Goal: Task Accomplishment & Management: Manage account settings

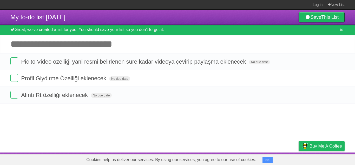
drag, startPoint x: 0, startPoint y: 0, endPoint x: 175, endPoint y: 119, distance: 211.7
drag, startPoint x: 175, startPoint y: 119, endPoint x: 177, endPoint y: 125, distance: 6.1
click at [167, 121] on article "My to-do list [DATE] Save This List Great, we've created a list for you. You sh…" at bounding box center [177, 81] width 355 height 143
drag, startPoint x: 90, startPoint y: 114, endPoint x: 56, endPoint y: 98, distance: 37.6
click at [44, 125] on article "My to-do list [DATE] Save This List Great, we've created a list for you. You sh…" at bounding box center [177, 81] width 355 height 143
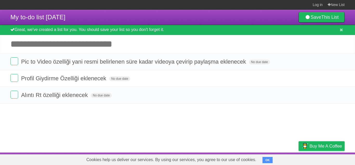
click at [69, 42] on input "Add another task" at bounding box center [177, 44] width 355 height 18
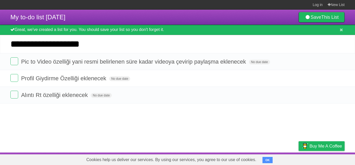
type input "**********"
click input "*********" at bounding box center [0, 0] width 0 height 0
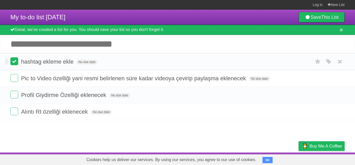
click at [14, 61] on label at bounding box center [14, 61] width 8 height 8
drag, startPoint x: 107, startPoint y: 129, endPoint x: 84, endPoint y: 130, distance: 23.4
click at [87, 134] on article "My to-do list [DATE] Save This List Great, we've created a list for you. You sh…" at bounding box center [177, 81] width 355 height 143
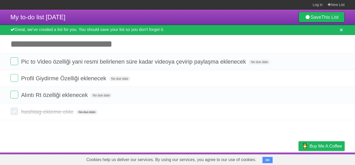
click at [38, 128] on article "My to-do list [DATE] Save This List Great, we've created a list for you. You sh…" at bounding box center [177, 81] width 355 height 143
drag, startPoint x: 57, startPoint y: 128, endPoint x: 40, endPoint y: 129, distance: 17.2
click at [40, 129] on article "My to-do list [DATE] Save This List Great, we've created a list for you. You sh…" at bounding box center [177, 81] width 355 height 143
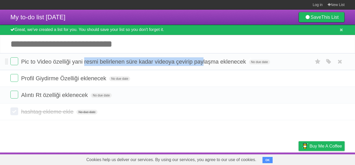
drag, startPoint x: 85, startPoint y: 61, endPoint x: 208, endPoint y: 61, distance: 123.6
click at [208, 61] on span "Pic to Video özelliği yani resmi belirlenen süre kadar videoya çevirip paylaşma…" at bounding box center [134, 61] width 226 height 7
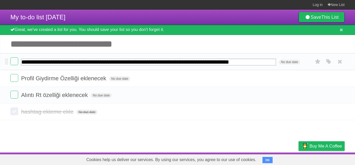
click at [210, 61] on input "**********" at bounding box center [148, 62] width 255 height 7
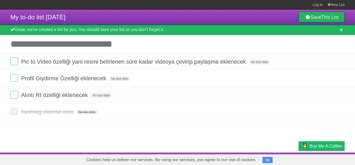
click at [214, 147] on article "My to-do list [DATE] Save This List Great, we've created a list for you. You sh…" at bounding box center [177, 81] width 355 height 143
drag, startPoint x: 20, startPoint y: 60, endPoint x: 299, endPoint y: 60, distance: 278.7
click at [299, 60] on form "Pic to Video özelliği yani resmi belirlenen süre kadar videoya çevirip paylaşma…" at bounding box center [177, 61] width 335 height 9
click at [199, 54] on li "Pic to Video özelliği yani resmi belirlenen süre kadar videoya çevirip paylaşma…" at bounding box center [177, 61] width 355 height 17
click at [194, 60] on span "Pic to Video özelliği yani resmi belirlenen süre kadar videoya çevirip paylaşma…" at bounding box center [134, 61] width 226 height 7
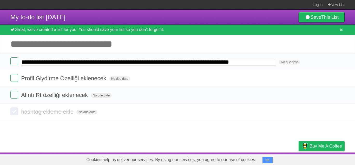
click at [190, 141] on article "**********" at bounding box center [177, 81] width 355 height 143
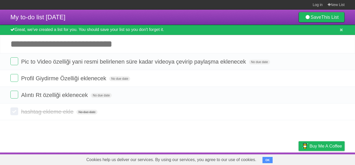
drag, startPoint x: 154, startPoint y: 131, endPoint x: 124, endPoint y: 133, distance: 30.0
click at [124, 133] on article "My to-do list [DATE] Save This List Great, we've created a list for you. You sh…" at bounding box center [177, 81] width 355 height 143
drag, startPoint x: 124, startPoint y: 133, endPoint x: 117, endPoint y: 135, distance: 7.3
click at [117, 135] on article "My to-do list [DATE] Save This List Great, we've created a list for you. You sh…" at bounding box center [177, 81] width 355 height 143
click at [114, 136] on article "My to-do list [DATE] Save This List Great, we've created a list for you. You sh…" at bounding box center [177, 81] width 355 height 143
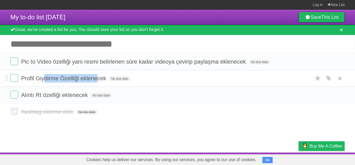
drag, startPoint x: 76, startPoint y: 79, endPoint x: 44, endPoint y: 71, distance: 33.2
click at [44, 71] on li "Profil Giydirme Özelliği eklenecek No due date White Red Blue Green Purple Oran…" at bounding box center [177, 78] width 355 height 17
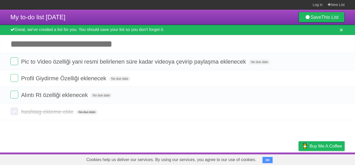
click at [145, 128] on article "My to-do list [DATE] Save This List Great, we've created a list for you. You sh…" at bounding box center [177, 81] width 355 height 143
drag, startPoint x: 125, startPoint y: 126, endPoint x: 117, endPoint y: 128, distance: 8.4
click at [266, 160] on button "OK" at bounding box center [268, 160] width 10 height 6
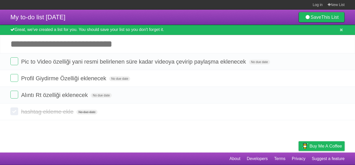
click at [183, 130] on article "My to-do list [DATE] Save This List Great, we've created a list for you. You sh…" at bounding box center [177, 81] width 355 height 143
click at [179, 128] on article "My to-do list [DATE] Save This List Great, we've created a list for you. You sh…" at bounding box center [177, 81] width 355 height 143
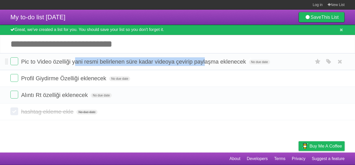
drag, startPoint x: 119, startPoint y: 57, endPoint x: 73, endPoint y: 59, distance: 46.4
click at [73, 59] on span "Pic to Video özelliği yani resmi belirlenen süre kadar videoya çevirip paylaşma…" at bounding box center [134, 61] width 226 height 7
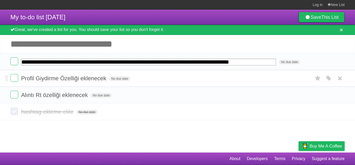
click at [80, 87] on li "Profil Giydirme Özelliği eklenecek No due date White Red Blue Green Purple Oran…" at bounding box center [177, 78] width 355 height 17
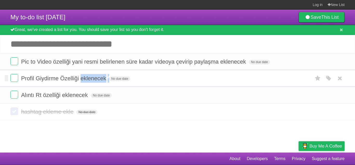
click at [80, 87] on li "Profil Giydirme Özelliği eklenecek No due date White Red Blue Green Purple Oran…" at bounding box center [177, 78] width 355 height 17
click at [83, 79] on span "Profil Giydirme Özelliği eklenecek" at bounding box center [64, 78] width 87 height 7
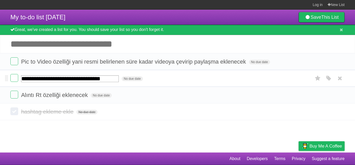
click at [83, 79] on input "**********" at bounding box center [70, 78] width 98 height 7
click at [148, 139] on article "**********" at bounding box center [177, 81] width 355 height 143
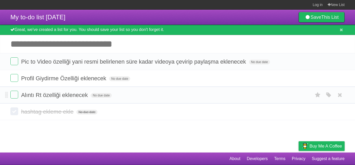
drag, startPoint x: 132, startPoint y: 134, endPoint x: 42, endPoint y: 93, distance: 98.7
click at [42, 93] on span "Alıntı Rt özelliği eklenecek" at bounding box center [55, 95] width 68 height 7
click at [42, 92] on input "**********" at bounding box center [61, 95] width 81 height 7
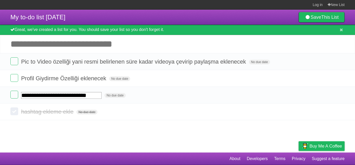
click at [124, 150] on article "**********" at bounding box center [177, 81] width 355 height 143
drag, startPoint x: 129, startPoint y: 138, endPoint x: 140, endPoint y: 141, distance: 11.3
click at [140, 141] on article "My to-do list [DATE] Save This List Great, we've created a list for you. You sh…" at bounding box center [177, 81] width 355 height 143
click at [231, 116] on form "hashtag ekleme ekle No due date White Red Blue Green Purple Orange" at bounding box center [177, 111] width 335 height 9
drag, startPoint x: 231, startPoint y: 116, endPoint x: 232, endPoint y: 136, distance: 20.9
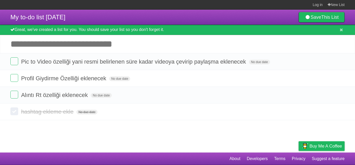
click at [211, 125] on article "My to-do list [DATE] Save This List Great, we've created a list for you. You sh…" at bounding box center [177, 81] width 355 height 143
drag, startPoint x: 135, startPoint y: 139, endPoint x: 128, endPoint y: 139, distance: 6.2
drag, startPoint x: 85, startPoint y: 142, endPoint x: 80, endPoint y: 142, distance: 4.7
drag, startPoint x: 80, startPoint y: 142, endPoint x: 75, endPoint y: 143, distance: 5.2
click at [75, 143] on article "My to-do list [DATE] Save This List Great, we've created a list for you. You sh…" at bounding box center [177, 81] width 355 height 143
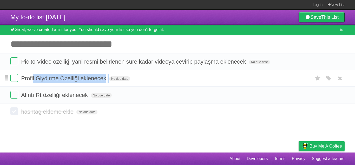
drag, startPoint x: 33, startPoint y: 76, endPoint x: 125, endPoint y: 72, distance: 92.7
click at [125, 72] on li "Profil Giydirme Özelliği eklenecek No due date White Red Blue Green Purple Oran…" at bounding box center [177, 78] width 355 height 17
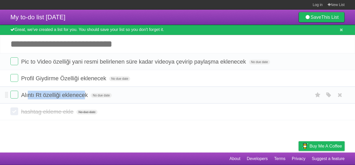
drag, startPoint x: 28, startPoint y: 96, endPoint x: 86, endPoint y: 91, distance: 58.2
click at [86, 91] on form "Alıntı Rt özelliği eklenecek No due date White Red Blue Green Purple Orange" at bounding box center [177, 95] width 335 height 9
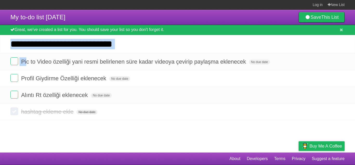
drag, startPoint x: 26, startPoint y: 62, endPoint x: 249, endPoint y: 52, distance: 222.5
click at [249, 52] on div "My to-do list [DATE] Save This List Great, we've created a list for you. You sh…" at bounding box center [177, 65] width 355 height 110
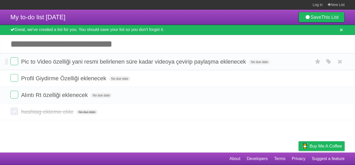
click at [210, 65] on form "Pic to Video özelliği yani resmi belirlenen süre kadar videoya çevirip paylaşma…" at bounding box center [177, 61] width 335 height 9
click at [208, 62] on span "Pic to Video özelliği yani resmi belirlenen süre kadar videoya çevirip paylaşma…" at bounding box center [134, 61] width 226 height 7
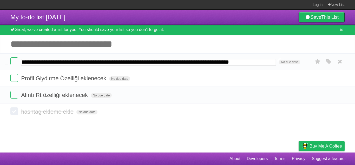
click at [208, 62] on input "**********" at bounding box center [148, 62] width 255 height 7
click at [142, 67] on li "**********" at bounding box center [177, 61] width 355 height 17
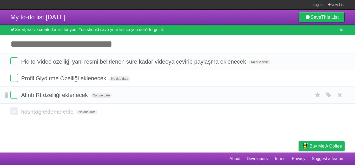
drag, startPoint x: 168, startPoint y: 122, endPoint x: 120, endPoint y: 88, distance: 58.1
click at [168, 122] on article "My to-do list [DATE] Save This List Great, we've created a list for you. You sh…" at bounding box center [177, 81] width 355 height 143
drag, startPoint x: 22, startPoint y: 61, endPoint x: 54, endPoint y: 62, distance: 32.0
click at [54, 62] on span "Pic to Video özelliği yani resmi belirlenen süre kadar videoya çevirip paylaşma…" at bounding box center [134, 61] width 226 height 7
